Goal: Task Accomplishment & Management: Manage account settings

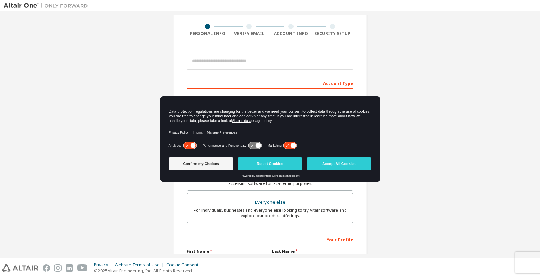
scroll to position [53, 0]
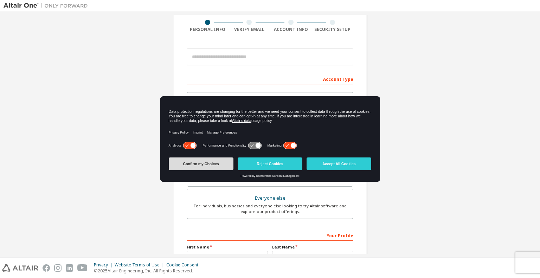
click at [206, 167] on button "Confirm my Choices" at bounding box center [201, 163] width 65 height 13
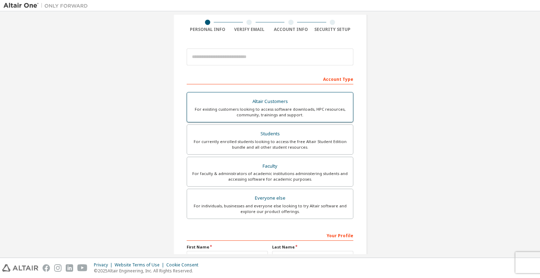
click at [315, 117] on div "For existing customers looking to access software downloads, HPC resources, com…" at bounding box center [269, 111] width 157 height 11
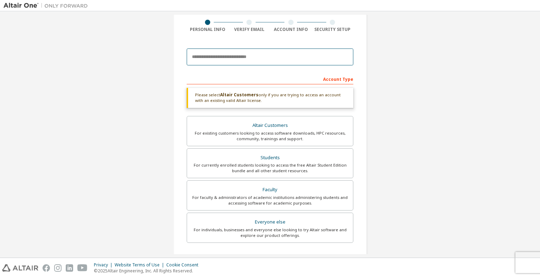
click at [235, 58] on input "email" at bounding box center [270, 56] width 167 height 17
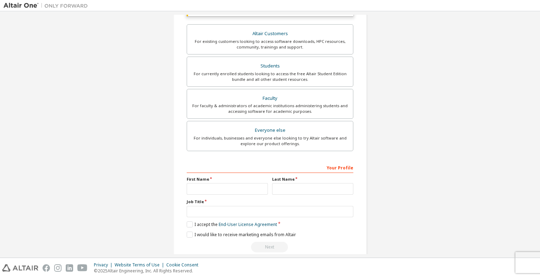
scroll to position [177, 0]
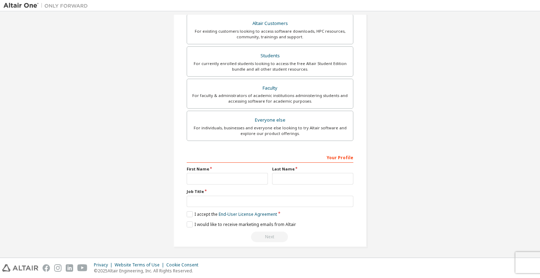
type input "**********"
click at [233, 177] on input "text" at bounding box center [227, 179] width 81 height 12
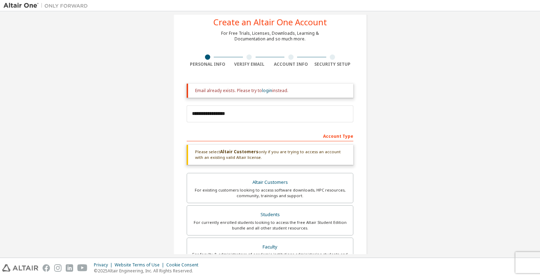
scroll to position [0, 0]
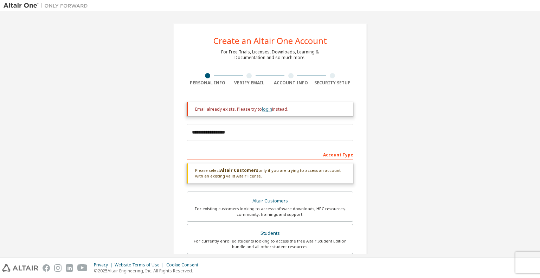
click at [268, 110] on link "login" at bounding box center [267, 109] width 10 height 6
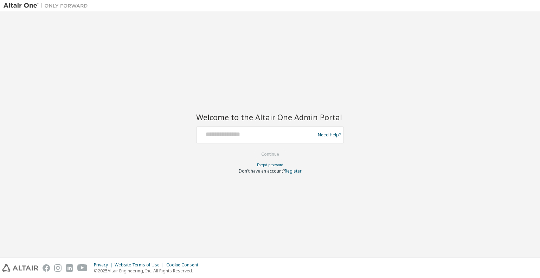
click at [241, 141] on div at bounding box center [256, 134] width 115 height 13
click at [243, 131] on input "text" at bounding box center [256, 133] width 115 height 10
type input "**********"
click at [254, 149] on button "Continue" at bounding box center [270, 154] width 33 height 11
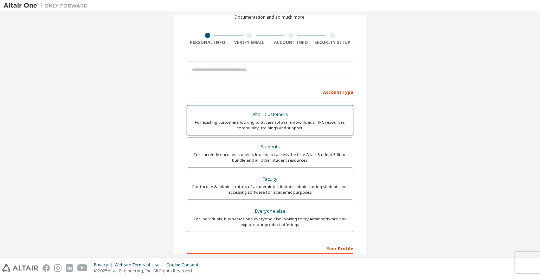
scroll to position [41, 0]
click at [291, 117] on div "Altair Customers" at bounding box center [269, 114] width 157 height 10
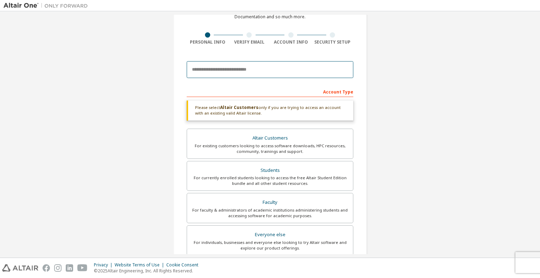
click at [223, 65] on input "email" at bounding box center [270, 69] width 167 height 17
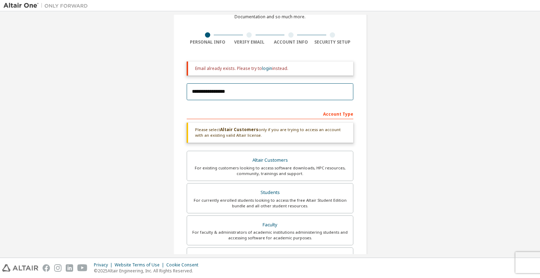
scroll to position [177, 0]
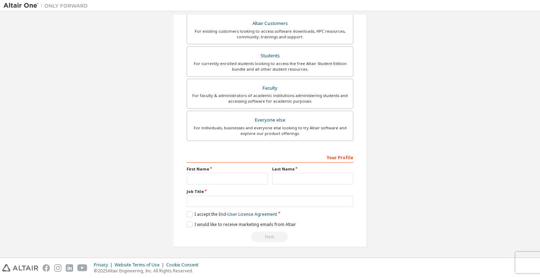
type input "**********"
click at [248, 174] on input "text" at bounding box center [227, 179] width 81 height 12
type input "*****"
type input "*********"
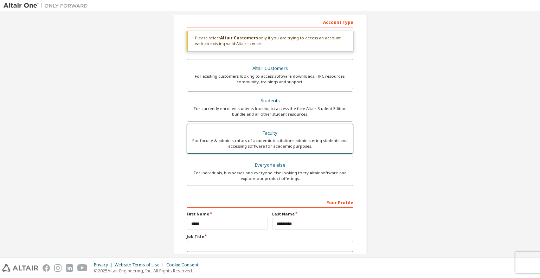
scroll to position [0, 0]
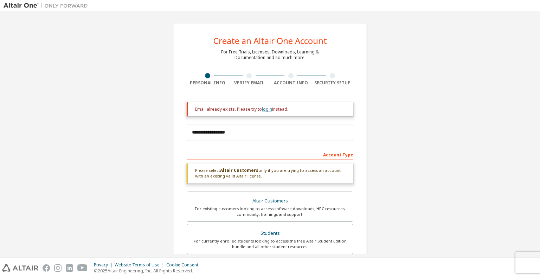
click at [266, 109] on link "login" at bounding box center [267, 109] width 10 height 6
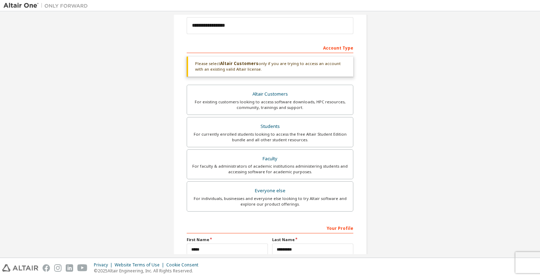
scroll to position [177, 0]
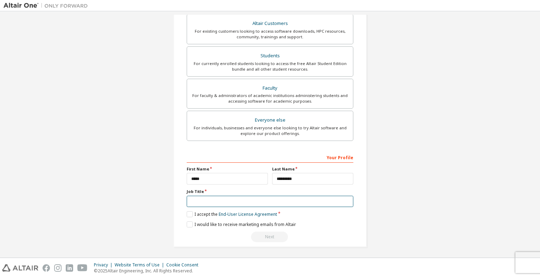
click at [252, 196] on input "text" at bounding box center [270, 202] width 167 height 12
click at [188, 215] on label "I accept the End-User License Agreement" at bounding box center [232, 214] width 90 height 6
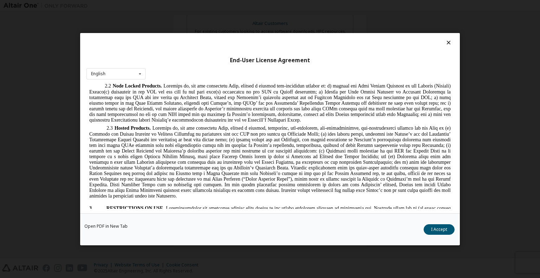
scroll to position [606, 0]
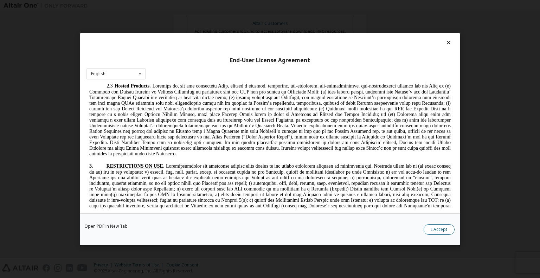
click at [437, 226] on button "I Accept" at bounding box center [438, 229] width 31 height 11
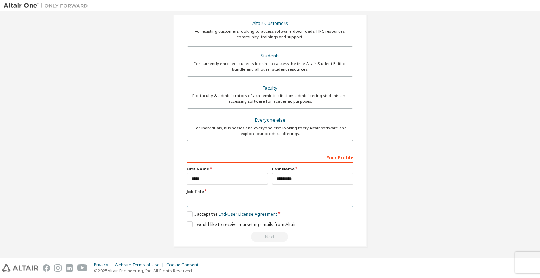
click at [202, 202] on input "text" at bounding box center [270, 202] width 167 height 12
type input "**********"
click at [394, 193] on div "**********" at bounding box center [270, 46] width 533 height 418
click at [188, 226] on label "I would like to receive marketing emails from Altair" at bounding box center [241, 224] width 109 height 6
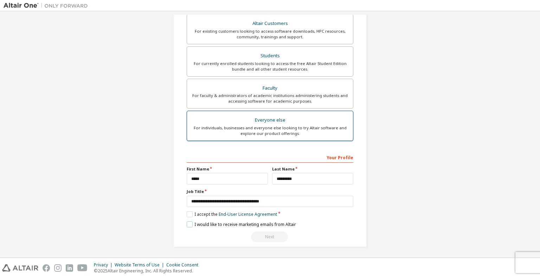
scroll to position [0, 0]
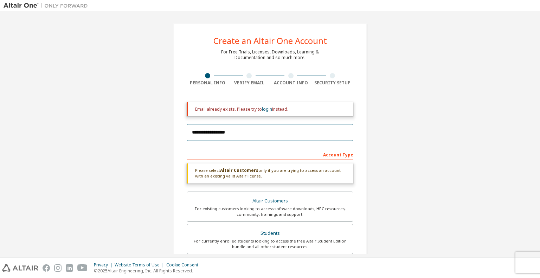
click at [254, 134] on input "**********" at bounding box center [270, 132] width 167 height 17
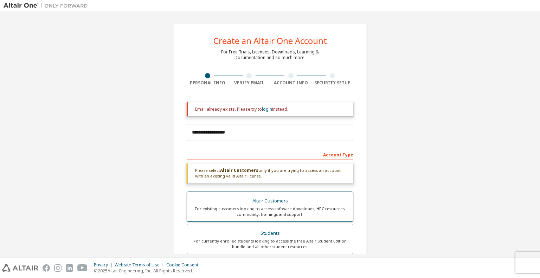
click at [264, 204] on div "Altair Customers" at bounding box center [269, 201] width 157 height 10
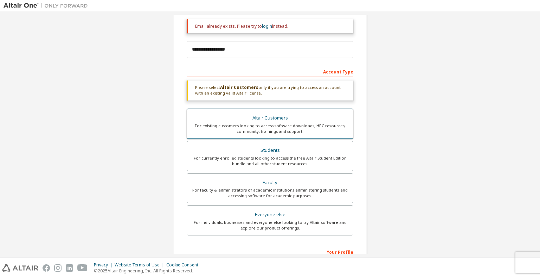
scroll to position [83, 0]
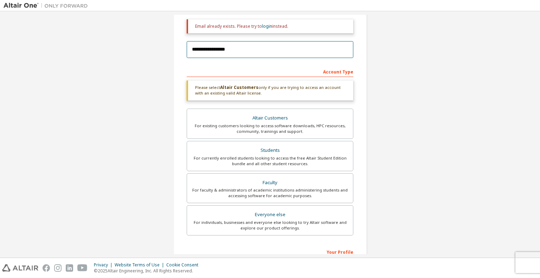
drag, startPoint x: 247, startPoint y: 45, endPoint x: 182, endPoint y: 50, distance: 64.8
click at [182, 50] on div "**********" at bounding box center [269, 140] width 193 height 401
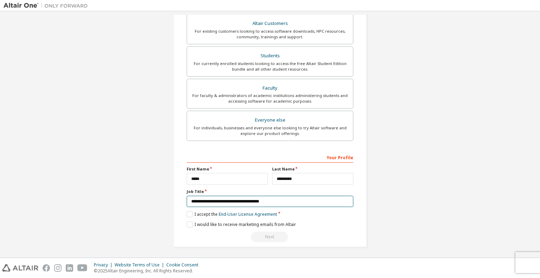
click at [295, 205] on input "**********" at bounding box center [270, 202] width 167 height 12
click at [196, 223] on label "I would like to receive marketing emails from Altair" at bounding box center [241, 224] width 109 height 6
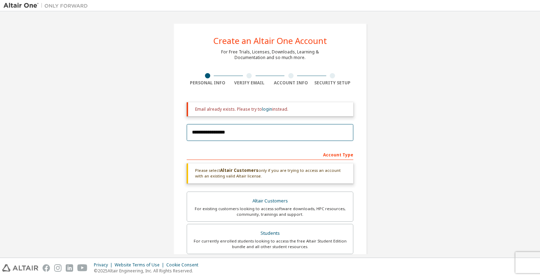
click at [267, 132] on input "**********" at bounding box center [270, 132] width 167 height 17
type input "**********"
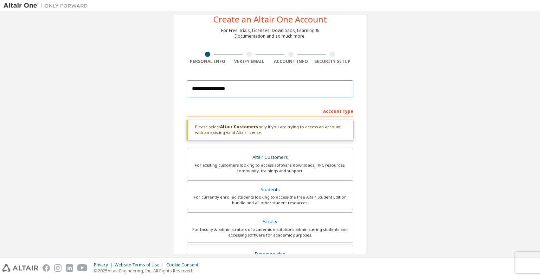
scroll to position [21, 0]
click at [453, 103] on div "**********" at bounding box center [270, 192] width 533 height 396
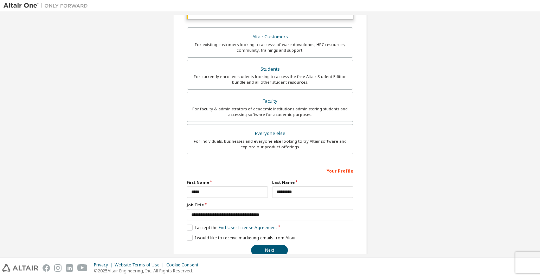
scroll to position [155, 0]
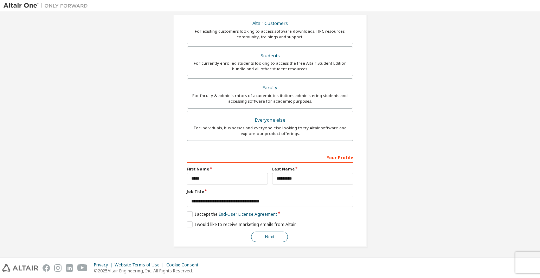
click at [276, 239] on button "Next" at bounding box center [269, 236] width 37 height 11
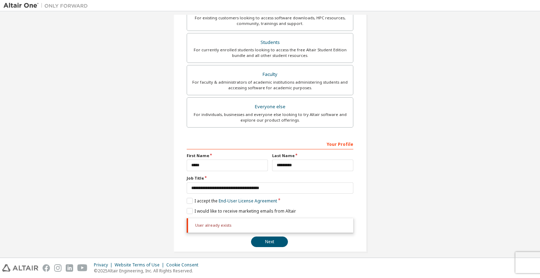
scroll to position [0, 0]
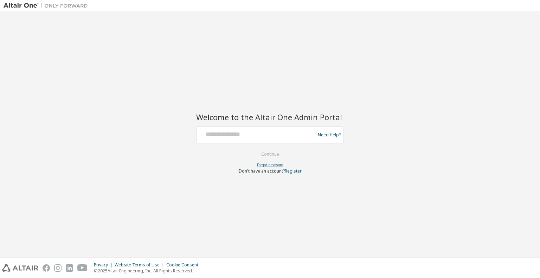
click at [267, 164] on link "Forgot password" at bounding box center [270, 164] width 26 height 5
click at [256, 129] on input "text" at bounding box center [256, 133] width 115 height 10
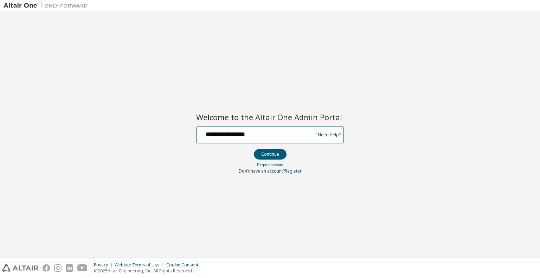
type input "**********"
click at [254, 149] on button "Continue" at bounding box center [270, 154] width 33 height 11
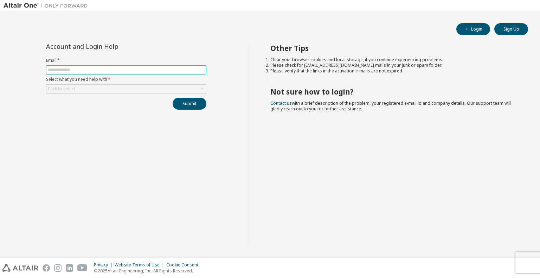
click at [158, 72] on input "text" at bounding box center [126, 70] width 157 height 6
type input "**********"
click at [170, 87] on div "Click to select" at bounding box center [125, 89] width 159 height 8
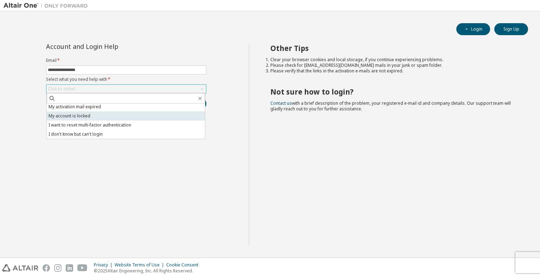
scroll to position [19, 0]
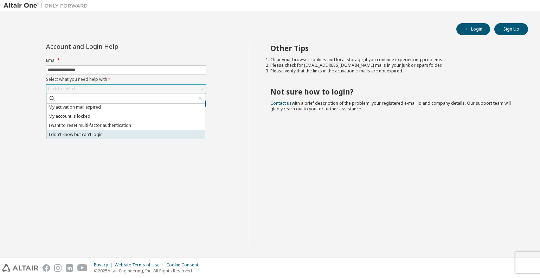
click at [128, 133] on li "I don't know but can't login" at bounding box center [126, 134] width 158 height 9
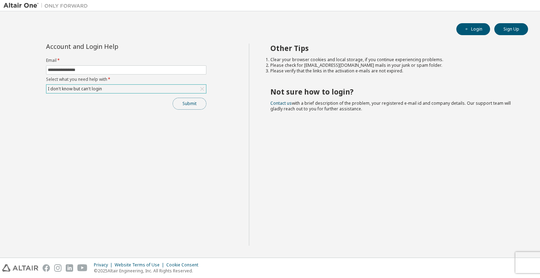
click at [185, 99] on button "Submit" at bounding box center [189, 104] width 34 height 12
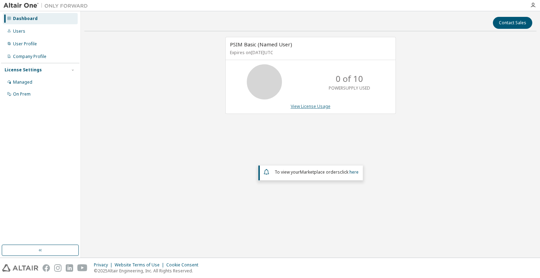
click at [312, 104] on link "View License Usage" at bounding box center [311, 106] width 40 height 6
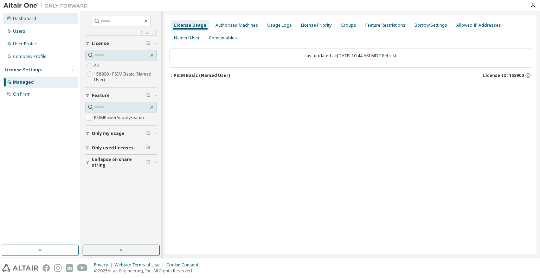
click at [26, 18] on div "Dashboard" at bounding box center [24, 19] width 23 height 6
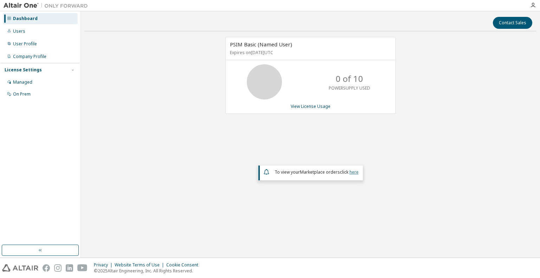
click at [355, 171] on link "here" at bounding box center [353, 172] width 9 height 6
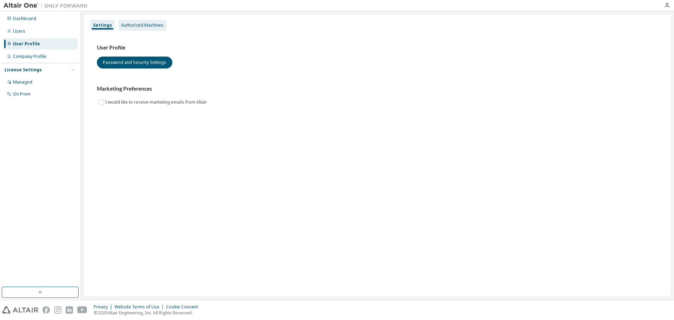
click at [147, 28] on div "Authorized Machines" at bounding box center [142, 25] width 48 height 11
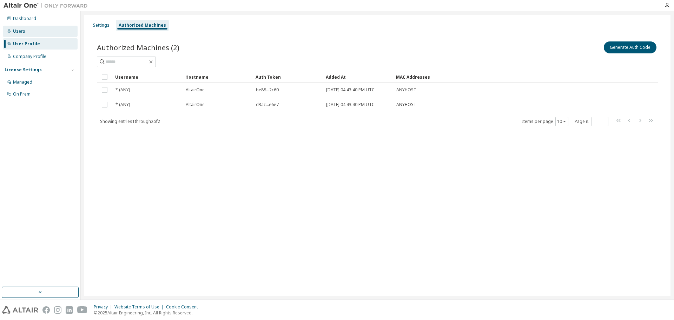
click at [20, 30] on div "Users" at bounding box center [19, 31] width 12 height 6
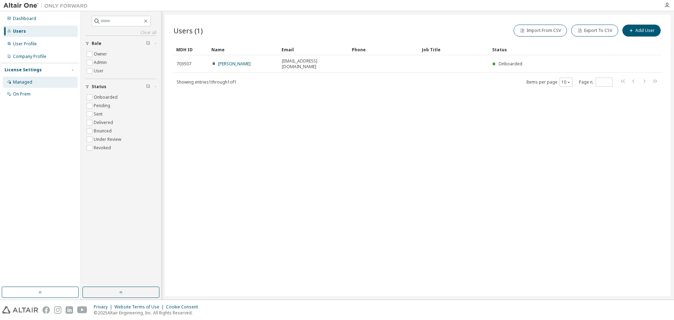
click at [31, 78] on div "Managed" at bounding box center [40, 82] width 75 height 11
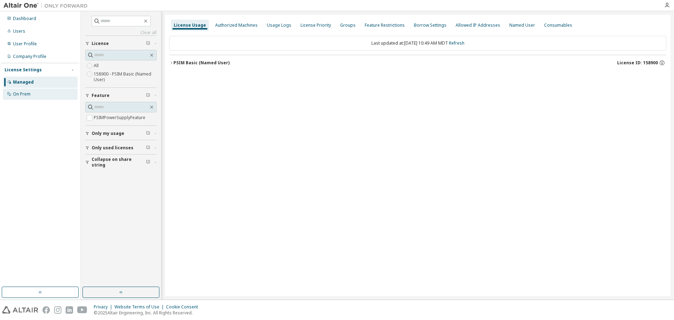
click at [31, 94] on div "On Prem" at bounding box center [40, 94] width 75 height 11
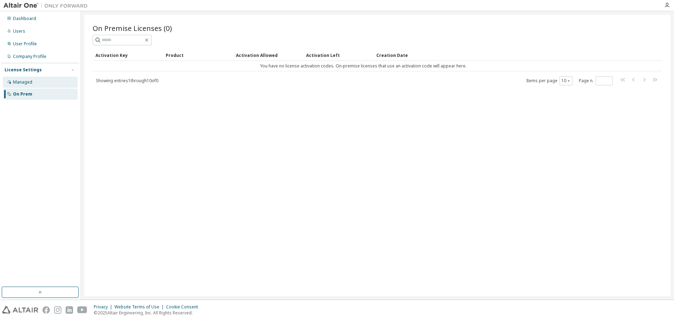
click at [38, 80] on div "Managed" at bounding box center [40, 82] width 75 height 11
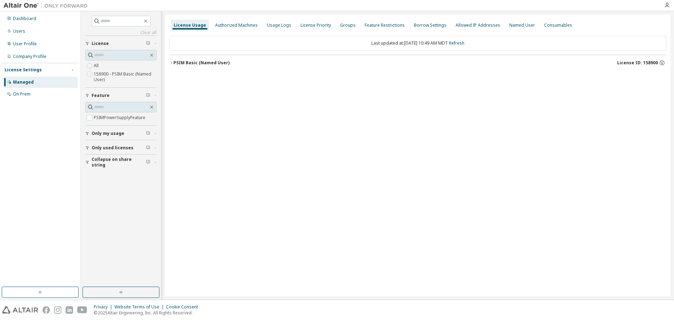
click at [104, 73] on label "158900 - PSIM Basic (Named User)" at bounding box center [125, 77] width 63 height 14
click at [176, 60] on div "PSIM Basic (Named User)" at bounding box center [202, 63] width 56 height 6
click at [54, 31] on div "Users" at bounding box center [40, 31] width 75 height 11
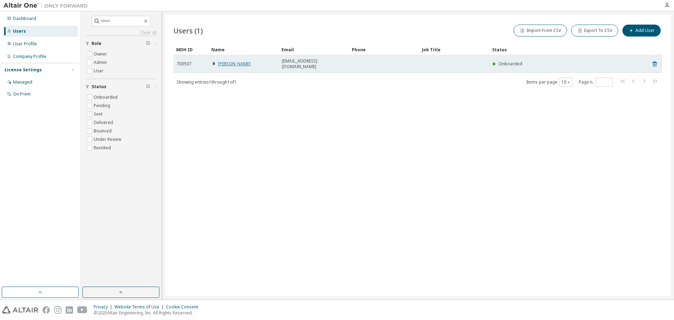
click at [221, 61] on link "Allen Jacob" at bounding box center [234, 64] width 33 height 6
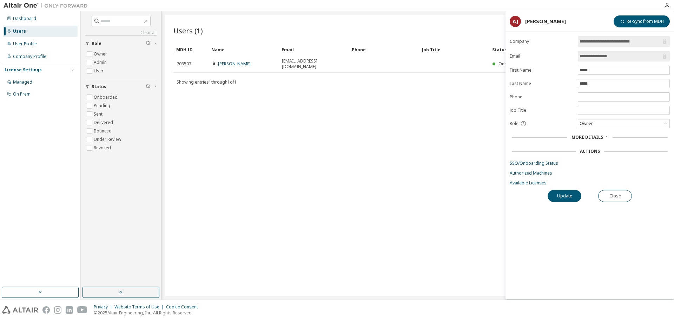
click at [229, 132] on span "More Details" at bounding box center [588, 137] width 32 height 6
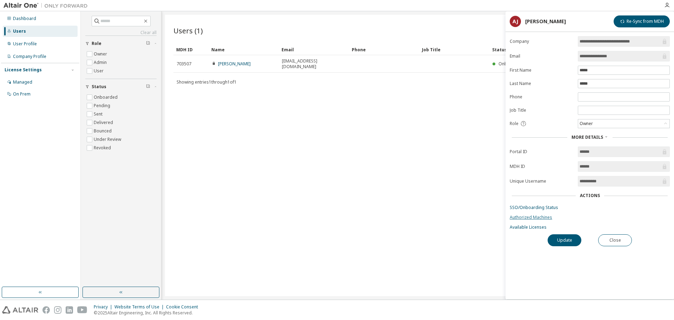
click at [229, 132] on link "Authorized Machines" at bounding box center [590, 218] width 160 height 6
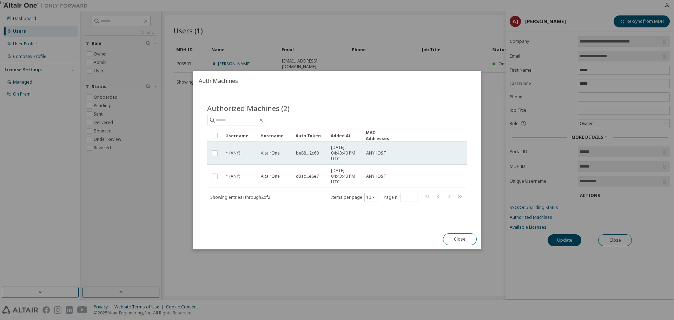
click at [229, 132] on td "be88...2c60" at bounding box center [310, 153] width 35 height 23
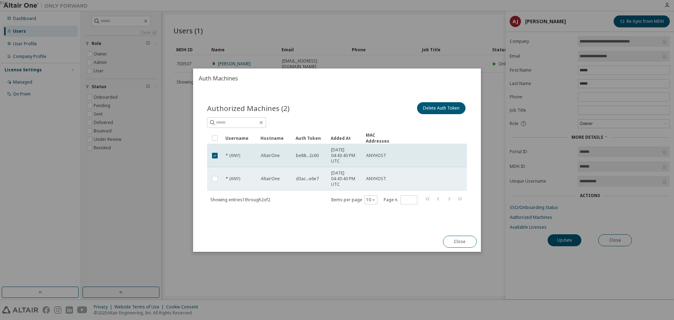
click at [229, 132] on td "d3ac...e6e7" at bounding box center [310, 178] width 35 height 23
click at [229, 132] on button "Close" at bounding box center [460, 242] width 34 height 12
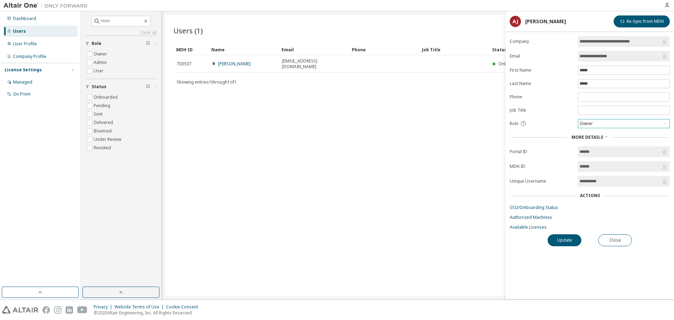
click at [229, 123] on div "Owner" at bounding box center [624, 123] width 91 height 8
click at [229, 131] on li "Admin" at bounding box center [624, 132] width 90 height 9
click at [229, 132] on button "Update" at bounding box center [565, 240] width 34 height 12
click at [229, 132] on button "Close" at bounding box center [616, 240] width 34 height 12
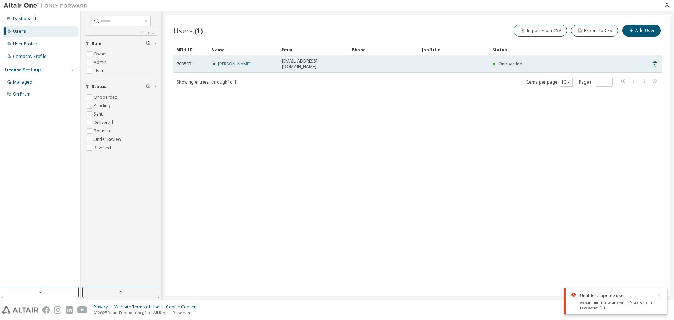
click at [228, 61] on link "Allen Jacob" at bounding box center [234, 64] width 33 height 6
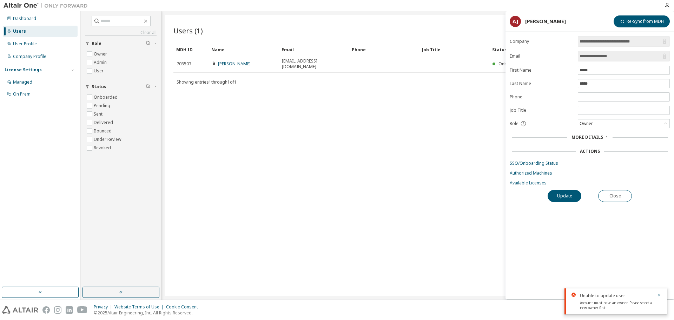
click at [229, 132] on div "More Details" at bounding box center [590, 138] width 37 height 6
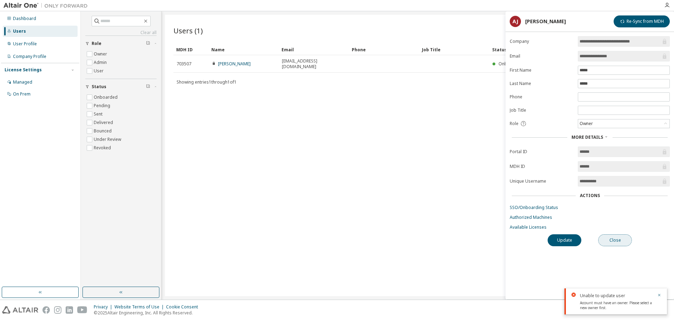
click at [229, 132] on button "Close" at bounding box center [616, 240] width 34 height 12
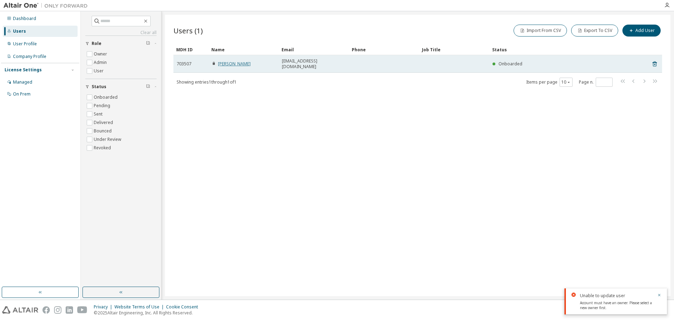
click at [224, 62] on link "Allen Jacob" at bounding box center [234, 64] width 33 height 6
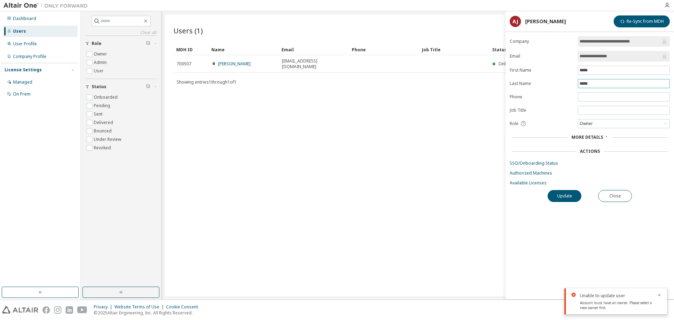
click at [229, 83] on input "*****" at bounding box center [624, 84] width 89 height 6
type input "*********"
click at [229, 132] on button "Update" at bounding box center [565, 196] width 34 height 12
click at [229, 132] on button "button" at bounding box center [660, 296] width 4 height 6
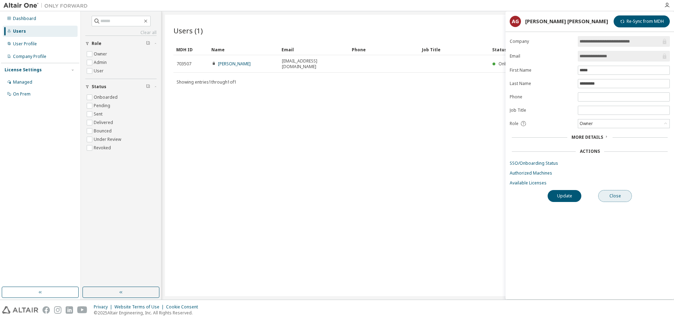
click at [229, 132] on button "Close" at bounding box center [616, 196] width 34 height 12
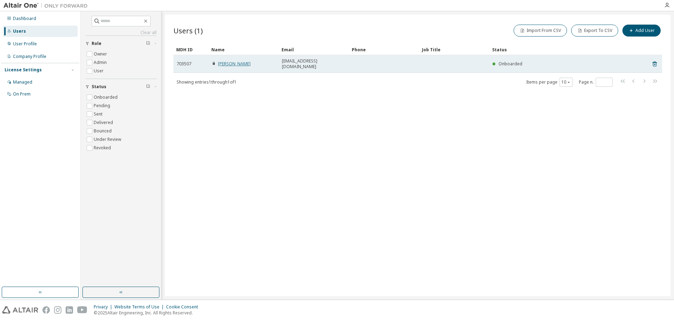
click at [229, 61] on link "Allen Jacob" at bounding box center [234, 64] width 33 height 6
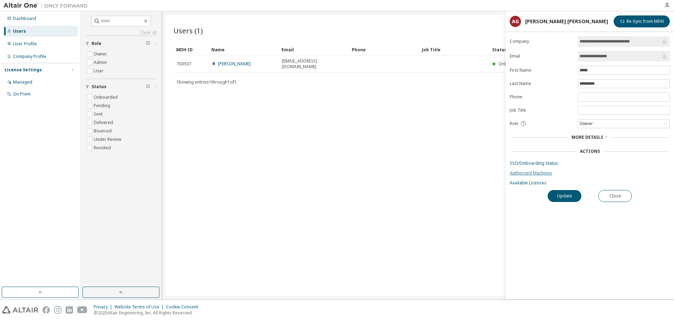
click at [229, 132] on link "Authorized Machines" at bounding box center [590, 173] width 160 height 6
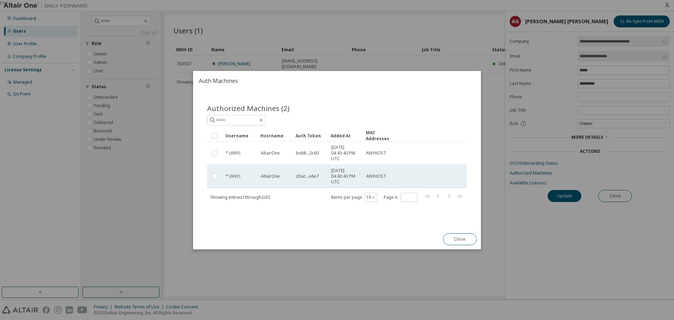
click at [229, 132] on td "AltairOne" at bounding box center [275, 176] width 35 height 23
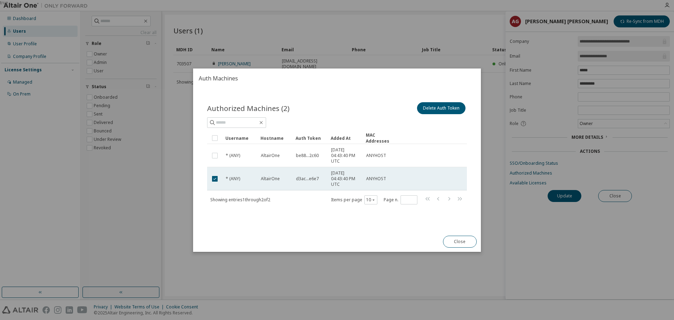
click at [229, 132] on div "* (ANY)" at bounding box center [240, 179] width 29 height 6
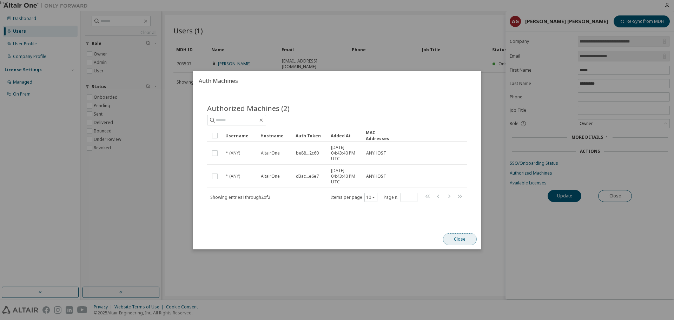
click at [229, 132] on button "Close" at bounding box center [460, 239] width 34 height 12
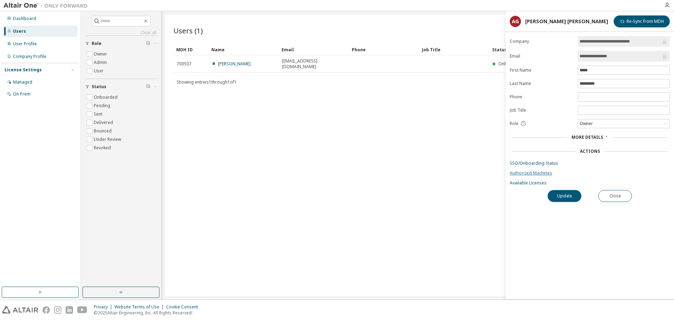
click at [229, 132] on link "Authorized Machines" at bounding box center [590, 173] width 160 height 6
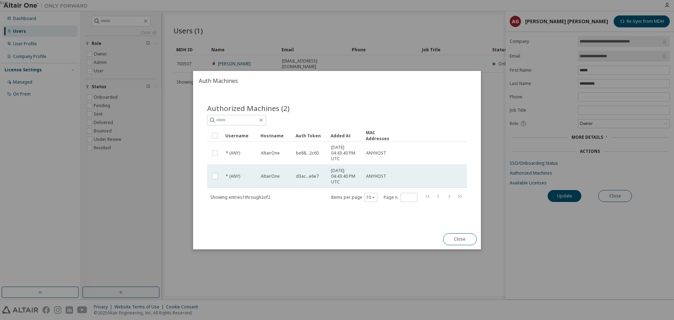
click at [229, 132] on td "2025-10-03 04:43:40 PM UTC" at bounding box center [345, 176] width 35 height 23
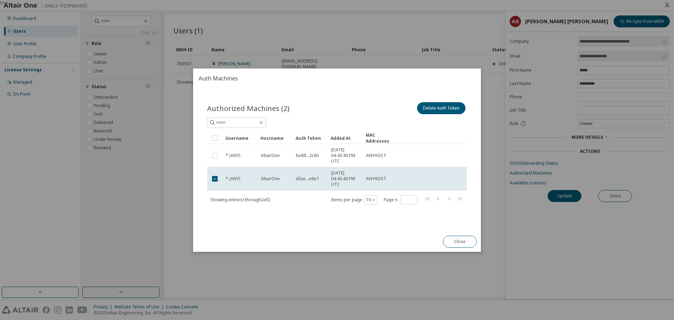
click at [229, 132] on td "2025-10-03 04:43:40 PM UTC" at bounding box center [345, 178] width 35 height 23
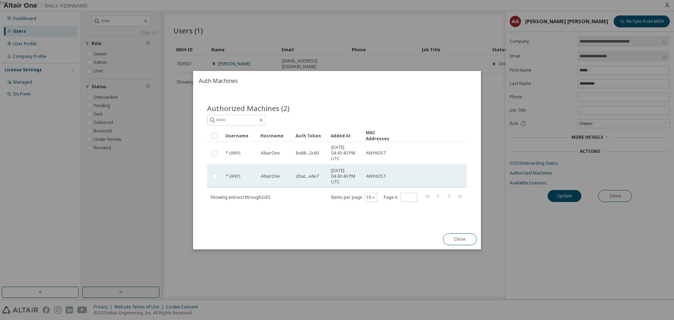
click at [229, 132] on div "* (ANY)" at bounding box center [240, 177] width 29 height 6
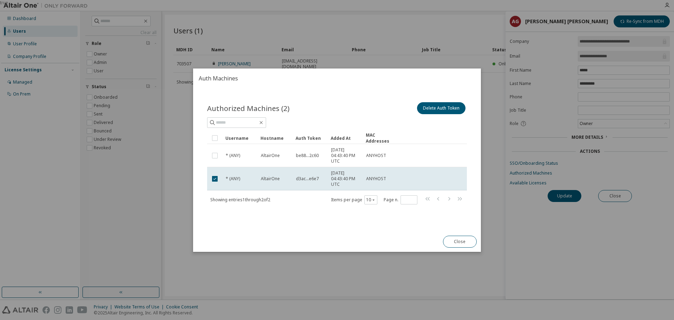
click at [229, 132] on td "* (ANY)" at bounding box center [240, 178] width 35 height 23
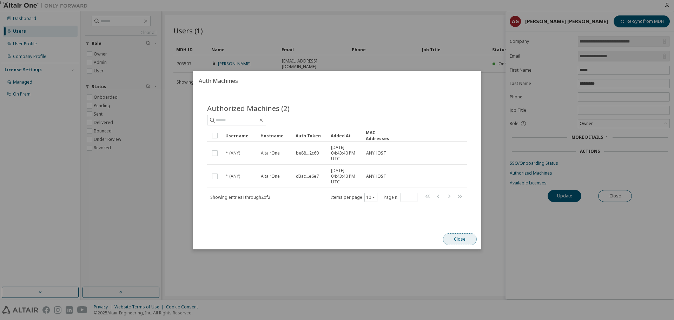
click at [229, 132] on button "Close" at bounding box center [460, 239] width 34 height 12
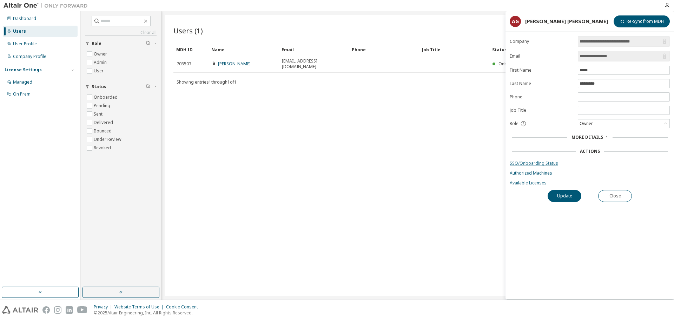
click at [229, 132] on link "SSO/Onboarding Status" at bounding box center [590, 164] width 160 height 6
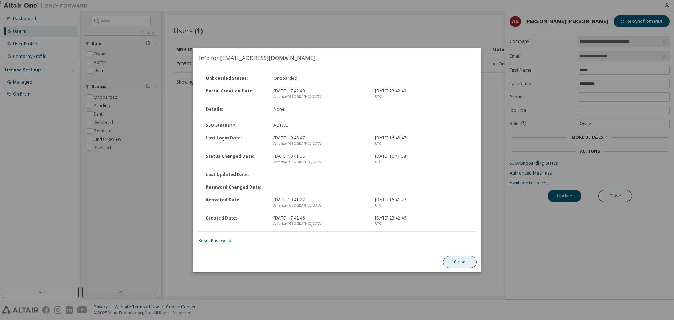
click at [229, 132] on button "Close" at bounding box center [460, 262] width 34 height 12
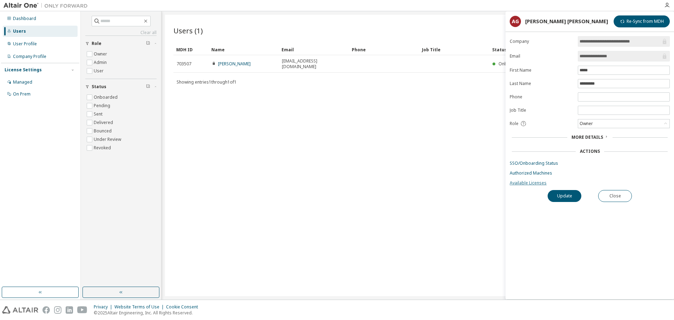
click at [229, 132] on link "Available Licenses" at bounding box center [590, 183] width 160 height 6
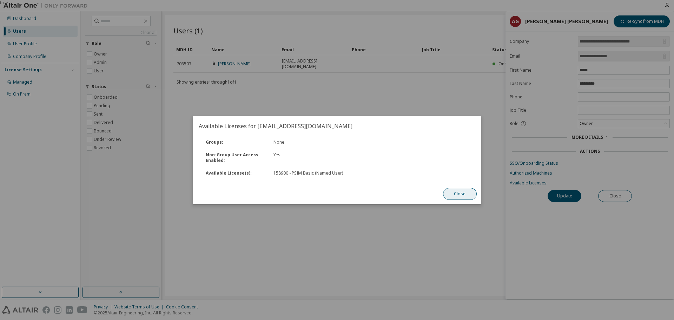
click at [229, 132] on button "Close" at bounding box center [460, 194] width 34 height 12
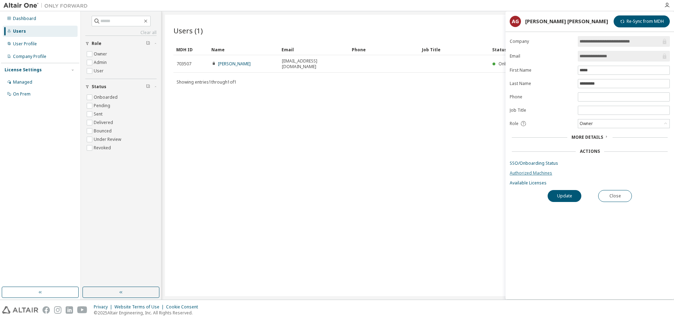
click at [229, 132] on link "Authorized Machines" at bounding box center [590, 173] width 160 height 6
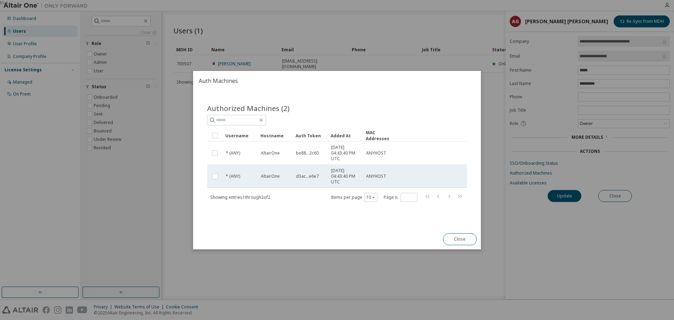
click at [229, 132] on span "2025-10-03 04:43:40 PM UTC" at bounding box center [345, 176] width 29 height 17
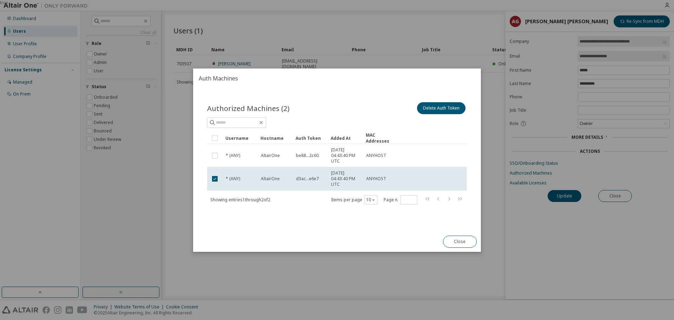
click at [229, 132] on span "2025-10-03 04:43:40 PM UTC" at bounding box center [345, 178] width 29 height 17
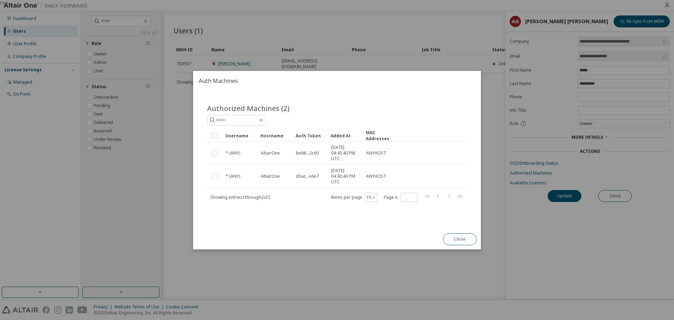
click at [229, 132] on div "true" at bounding box center [337, 160] width 674 height 320
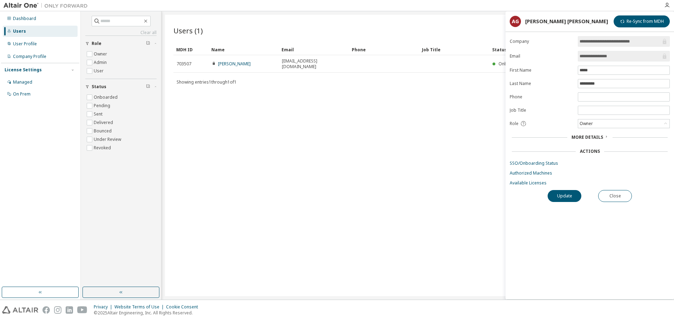
click at [229, 132] on span "More Details" at bounding box center [588, 137] width 32 height 6
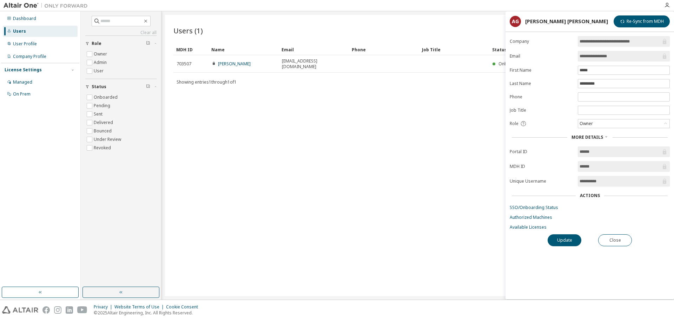
click at [229, 132] on input "**********" at bounding box center [620, 181] width 81 height 7
click at [229, 15] on div "**********" at bounding box center [590, 155] width 169 height 288
click at [229, 22] on button "Re-Sync from MDH" at bounding box center [642, 21] width 56 height 12
click at [229, 132] on button "Update" at bounding box center [565, 240] width 34 height 12
click at [229, 132] on button "Close" at bounding box center [616, 240] width 34 height 12
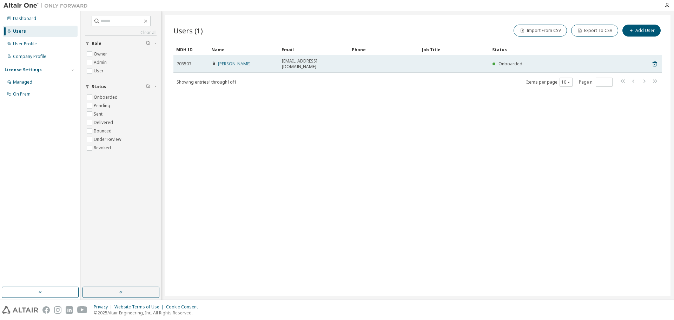
click at [229, 61] on link "Allen Jacob" at bounding box center [234, 64] width 33 height 6
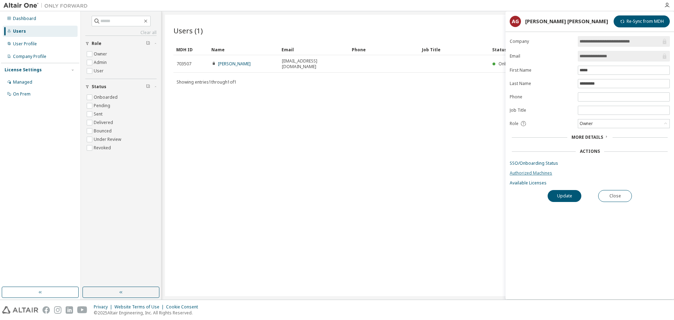
click at [229, 132] on link "Authorized Machines" at bounding box center [590, 173] width 160 height 6
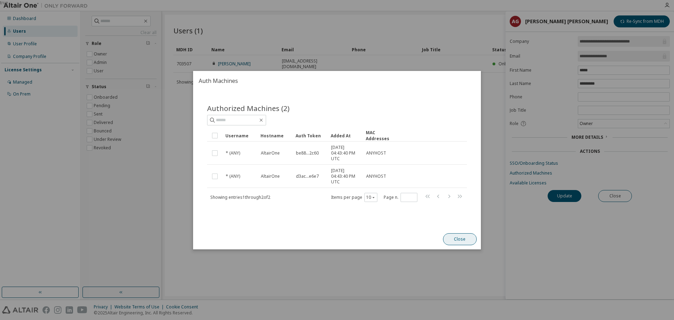
click at [229, 132] on button "Close" at bounding box center [460, 239] width 34 height 12
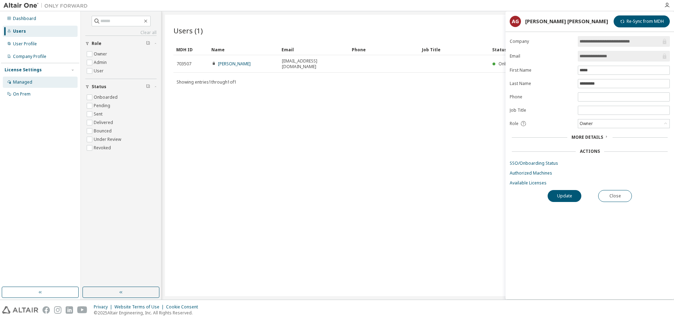
click at [47, 83] on div "Managed" at bounding box center [40, 82] width 75 height 11
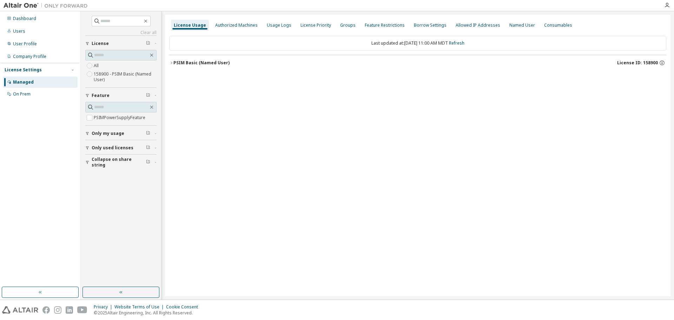
click at [127, 77] on label "158900 - PSIM Basic (Named User)" at bounding box center [125, 77] width 63 height 14
click at [183, 63] on div "PSIM Basic (Named User)" at bounding box center [202, 63] width 56 height 6
click at [203, 77] on div "PSIMPowerSupplyFeature" at bounding box center [211, 77] width 63 height 6
click at [229, 24] on div "Authorized Machines" at bounding box center [236, 25] width 43 height 6
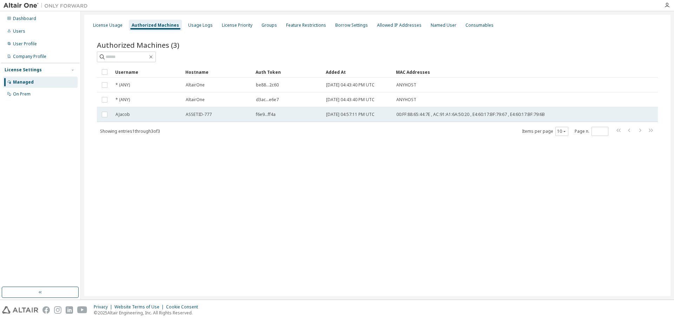
click at [168, 111] on td "AJacob" at bounding box center [147, 114] width 70 height 15
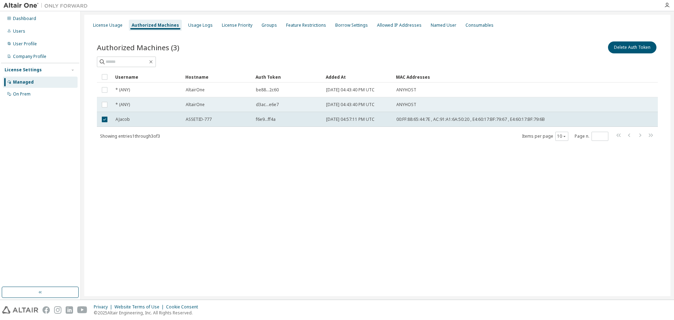
click at [128, 102] on span "* (ANY)" at bounding box center [123, 105] width 14 height 6
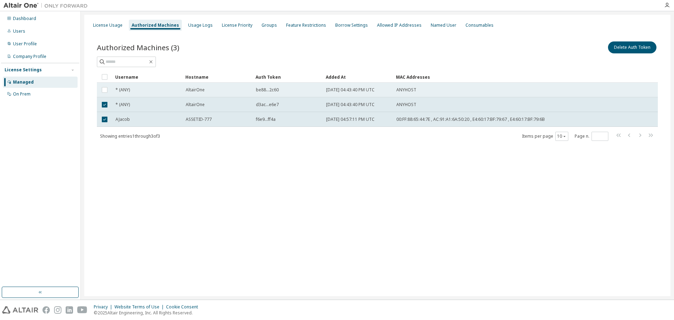
click at [129, 95] on td "* (ANY)" at bounding box center [147, 90] width 70 height 15
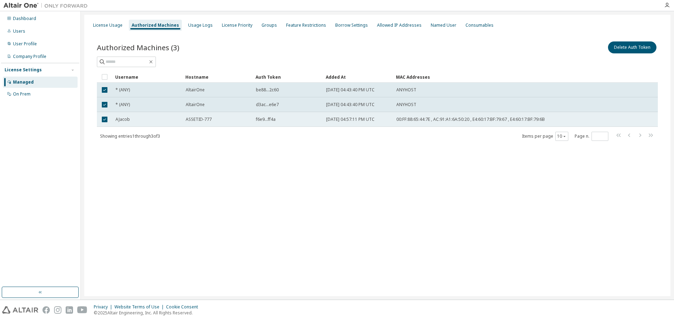
click at [120, 124] on td "AJacob" at bounding box center [147, 119] width 70 height 15
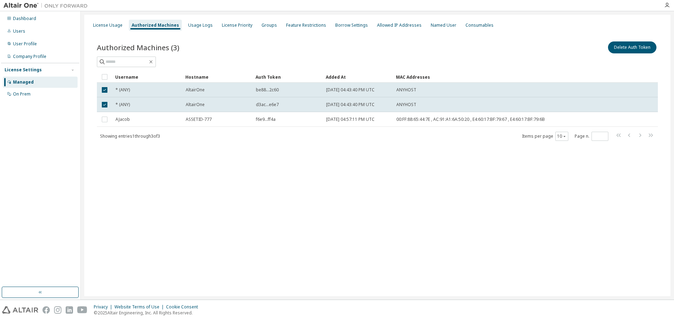
click at [229, 132] on div "License Usage Authorized Machines Usage Logs License Priority Groups Feature Re…" at bounding box center [377, 155] width 587 height 281
click at [192, 24] on div "Usage Logs" at bounding box center [200, 25] width 25 height 6
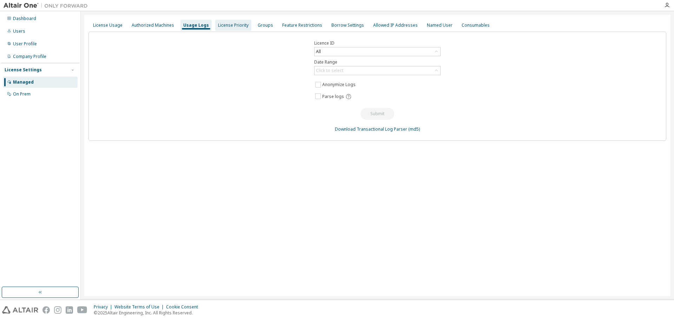
click at [229, 25] on div "License Priority" at bounding box center [233, 25] width 31 height 6
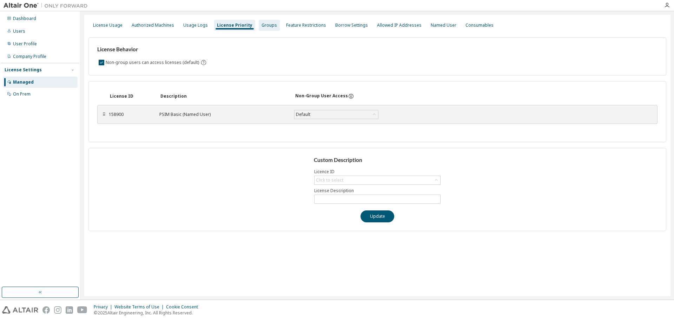
click at [229, 25] on div "Groups" at bounding box center [269, 25] width 15 height 6
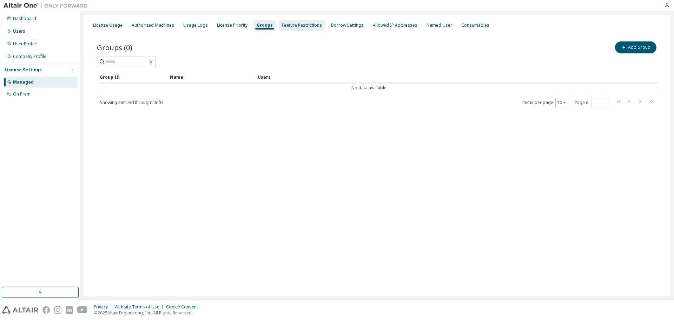
click at [229, 22] on div "Feature Restrictions" at bounding box center [302, 25] width 40 height 6
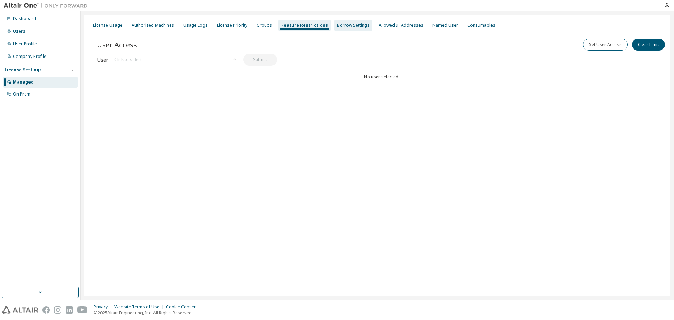
click at [229, 24] on div "Borrow Settings" at bounding box center [353, 25] width 38 height 11
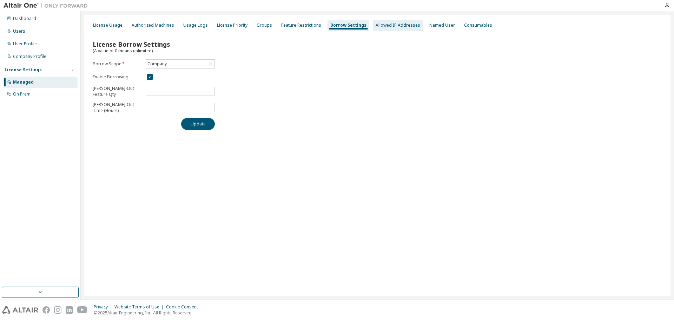
click at [229, 20] on div "Allowed IP Addresses" at bounding box center [398, 25] width 50 height 11
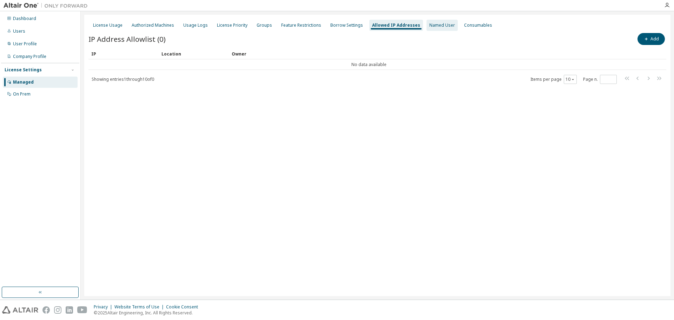
click at [229, 24] on div "Named User" at bounding box center [443, 25] width 26 height 6
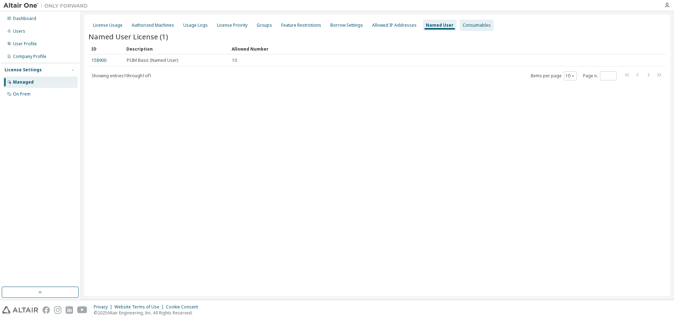
click at [229, 25] on div "Consumables" at bounding box center [477, 25] width 28 height 6
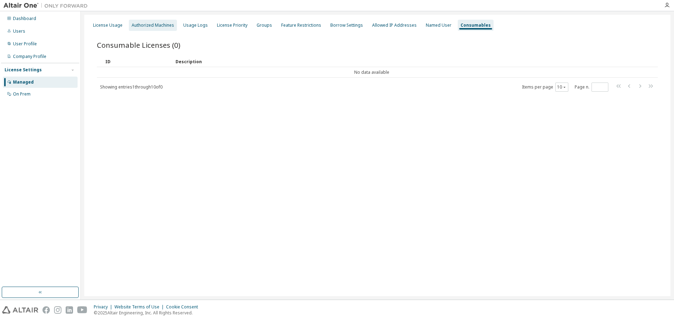
click at [146, 24] on div "Authorized Machines" at bounding box center [153, 25] width 43 height 6
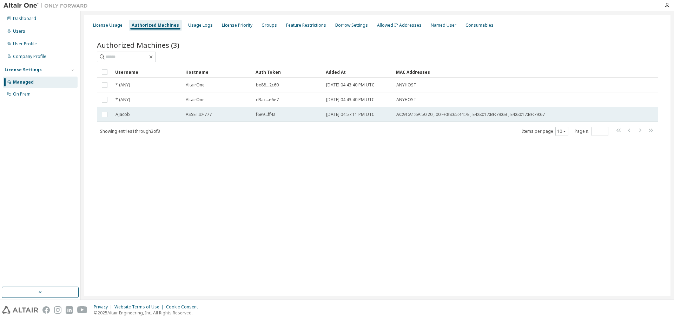
click at [110, 116] on td at bounding box center [104, 114] width 15 height 15
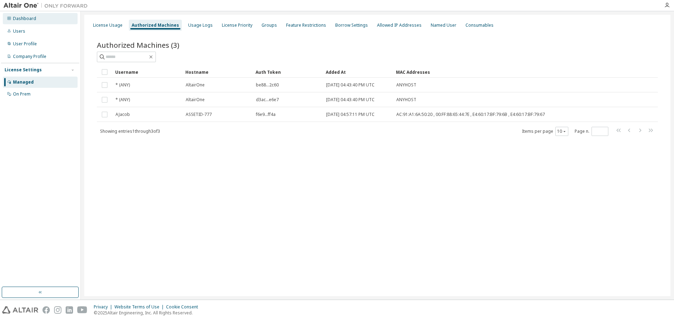
click at [44, 13] on div "Dashboard" at bounding box center [40, 18] width 75 height 11
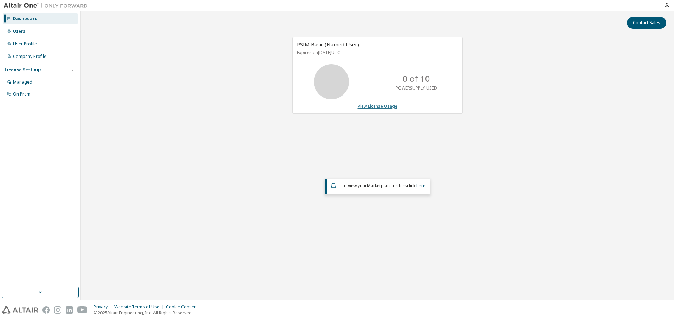
click at [229, 109] on link "View License Usage" at bounding box center [378, 106] width 40 height 6
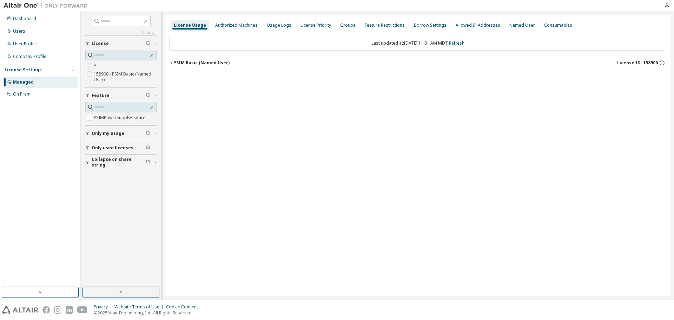
click at [177, 62] on div "PSIM Basic (Named User)" at bounding box center [202, 63] width 56 height 6
click at [229, 7] on icon "button" at bounding box center [668, 5] width 6 height 6
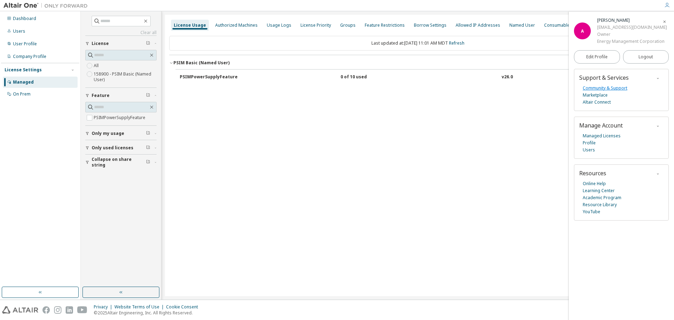
click at [229, 89] on link "Community & Support" at bounding box center [605, 88] width 45 height 7
click at [229, 104] on link "Altair Connect" at bounding box center [597, 102] width 28 height 7
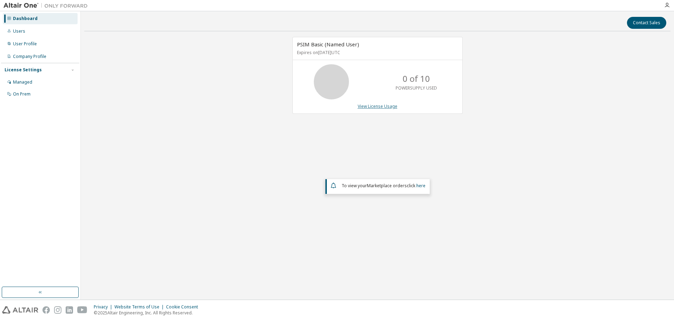
click at [380, 107] on link "View License Usage" at bounding box center [378, 106] width 40 height 6
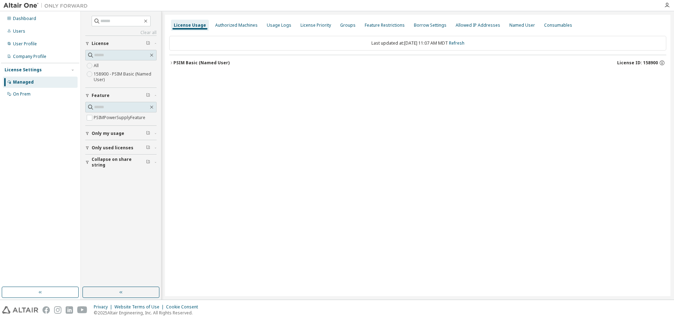
click at [171, 64] on icon "button" at bounding box center [171, 63] width 4 height 4
click at [205, 76] on div "PSIMPowerSupplyFeature" at bounding box center [211, 77] width 63 height 6
click at [226, 22] on div "Authorized Machines" at bounding box center [237, 25] width 48 height 11
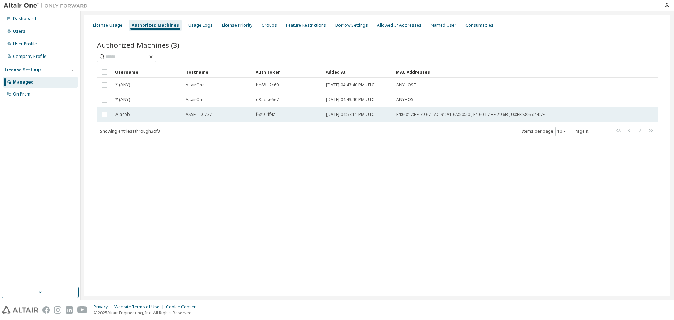
click at [154, 116] on div "AJacob" at bounding box center [148, 115] width 64 height 6
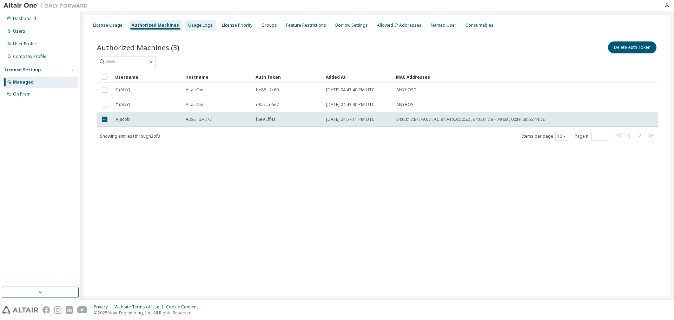
click at [203, 28] on div "Usage Logs" at bounding box center [200, 25] width 30 height 11
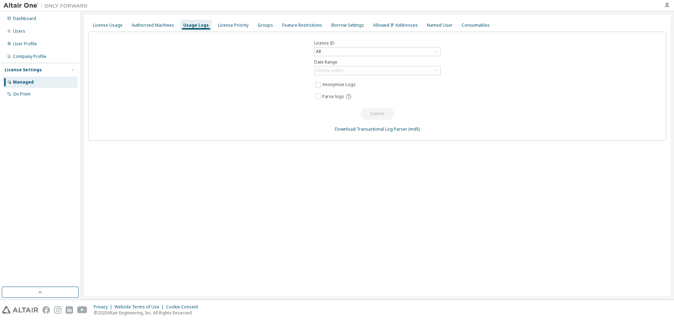
click at [248, 20] on div "License Usage Authorized Machines Usage Logs License Priority Groups Feature Re…" at bounding box center [378, 25] width 578 height 13
click at [245, 25] on div "License Priority" at bounding box center [233, 25] width 36 height 11
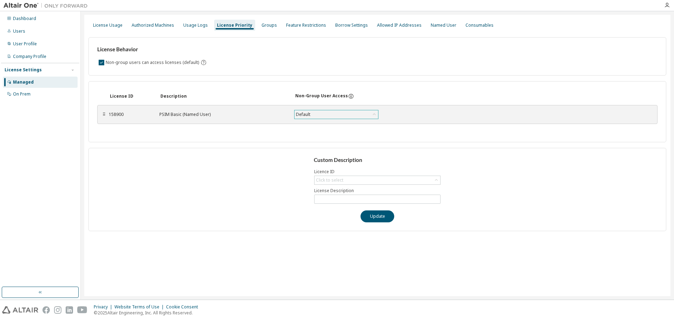
click at [329, 118] on div "Default" at bounding box center [337, 114] width 84 height 8
drag, startPoint x: 266, startPoint y: 26, endPoint x: 303, endPoint y: 27, distance: 36.9
click at [303, 27] on div "License Usage Authorized Machines Usage Logs License Priority Groups Feature Re…" at bounding box center [378, 25] width 578 height 13
click at [40, 34] on div "Users" at bounding box center [40, 31] width 75 height 11
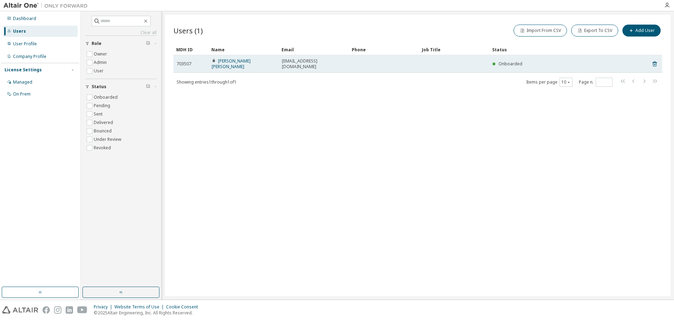
click at [263, 61] on div "Allen Gee Jacob" at bounding box center [244, 63] width 64 height 11
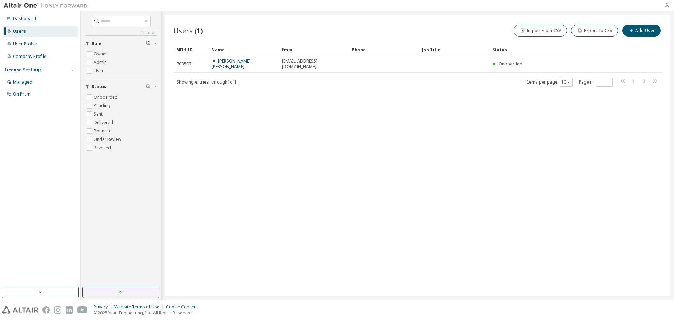
click at [669, 6] on icon "button" at bounding box center [668, 5] width 6 height 6
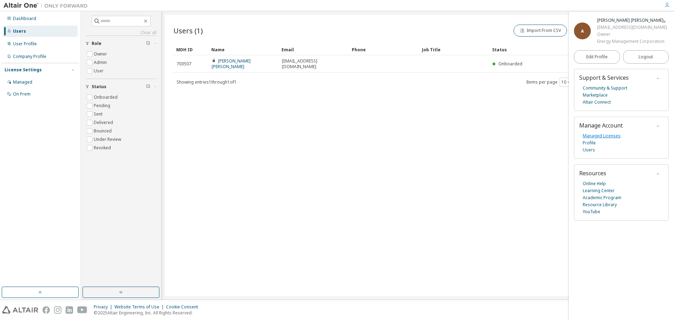
click at [601, 135] on link "Managed Licenses" at bounding box center [602, 135] width 38 height 7
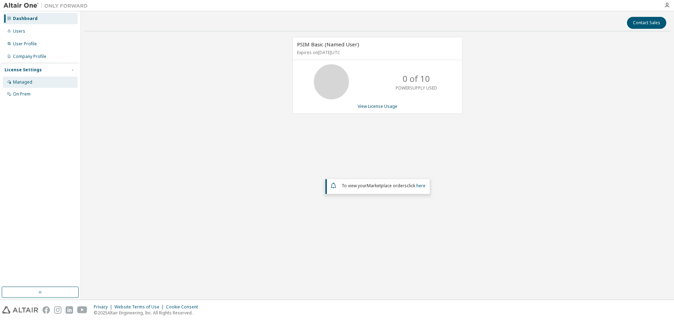
click at [36, 80] on div "Managed" at bounding box center [40, 82] width 75 height 11
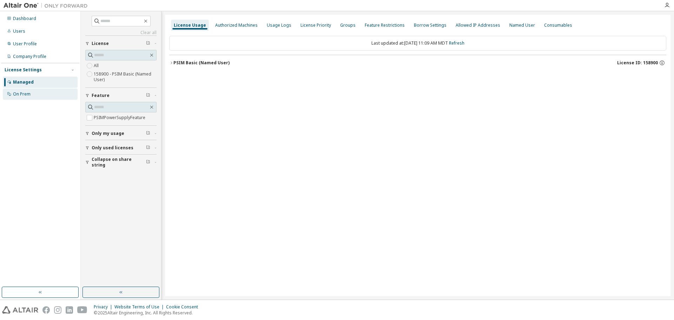
click at [30, 96] on div "On Prem" at bounding box center [22, 94] width 18 height 6
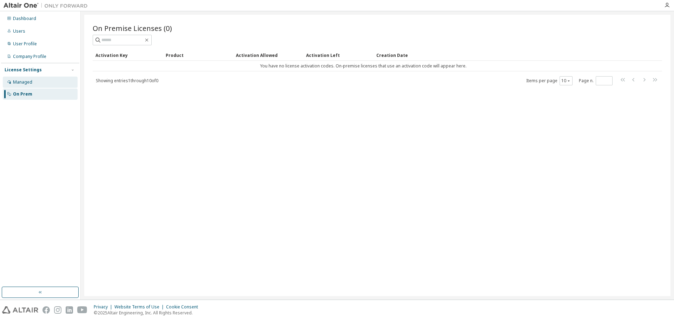
click at [39, 79] on div "Managed" at bounding box center [40, 82] width 75 height 11
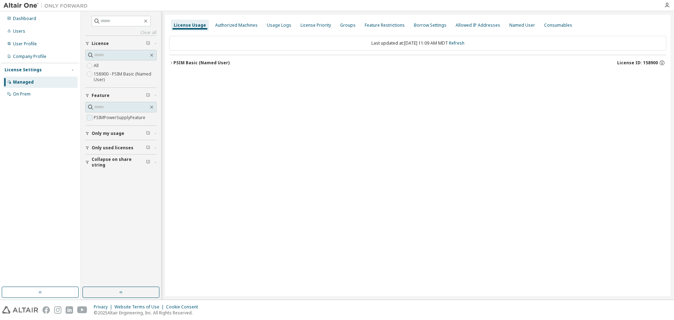
click at [129, 116] on label "PSIMPowerSupplyFeature" at bounding box center [120, 117] width 53 height 8
click at [118, 135] on span "Only my usage" at bounding box center [108, 134] width 33 height 6
click at [172, 64] on icon "button" at bounding box center [171, 63] width 4 height 4
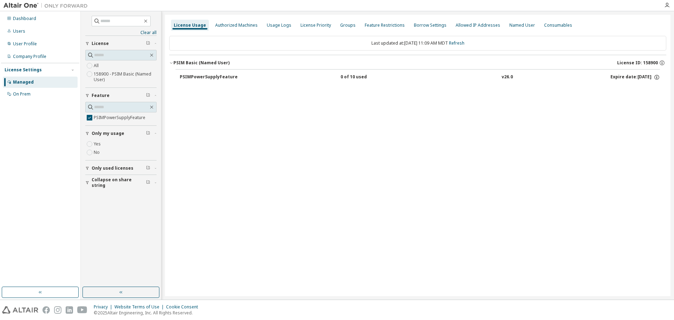
click at [267, 77] on div "PSIMPowerSupplyFeature 0 of 10 used v26.0 Expire date: [DATE]" at bounding box center [420, 77] width 481 height 6
click at [658, 76] on icon "button" at bounding box center [657, 77] width 6 height 6
